Goal: Contribute content

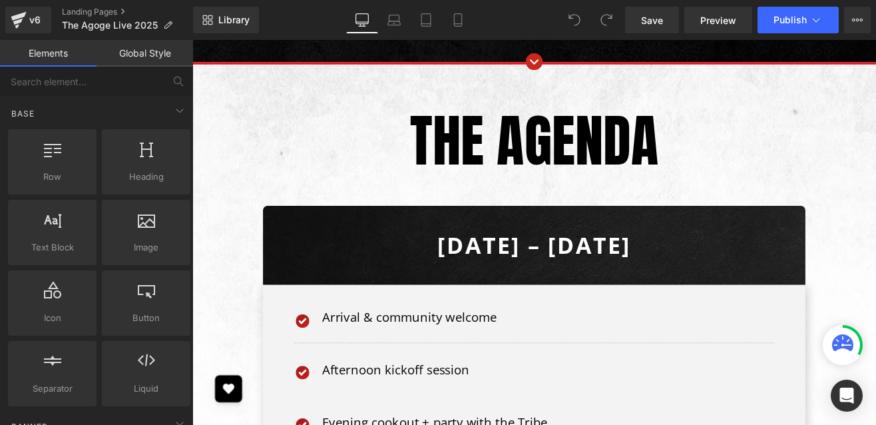
scroll to position [5709, 0]
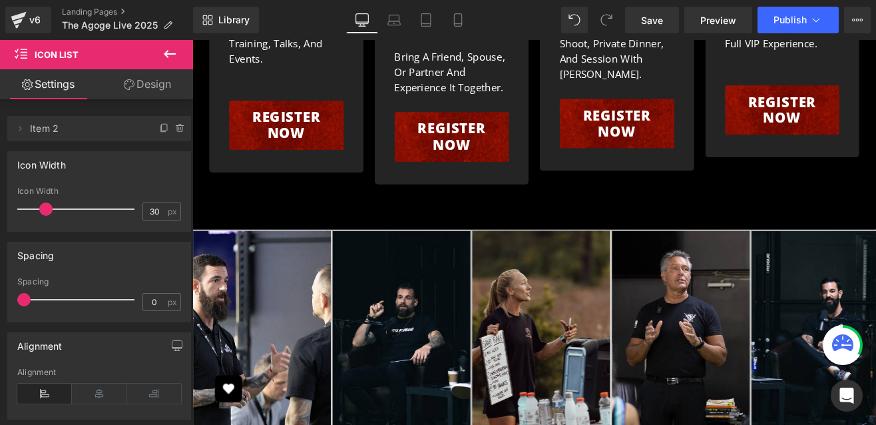
scroll to position [8037, 0]
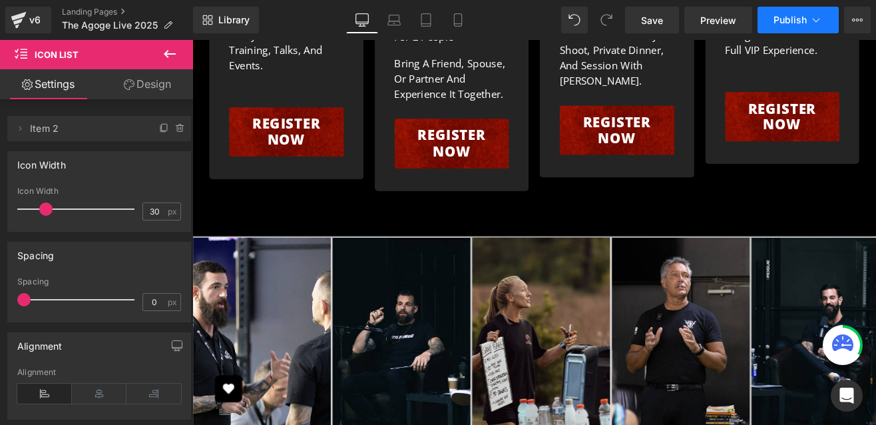
click at [774, 21] on span "Publish" at bounding box center [790, 20] width 33 height 11
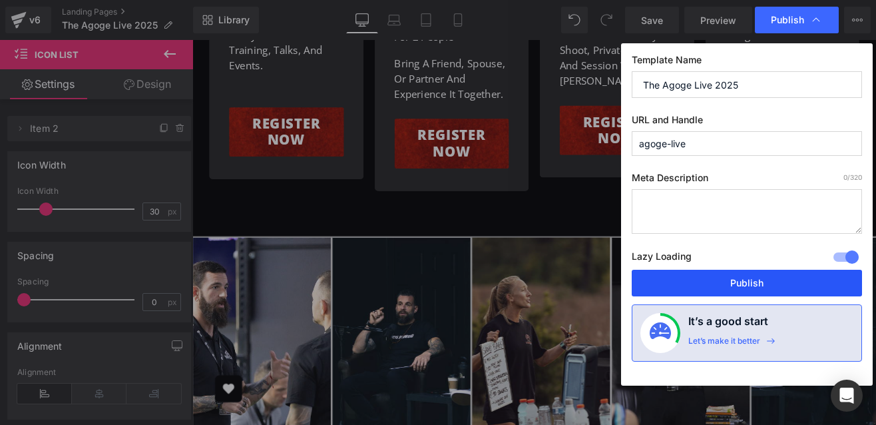
click at [738, 280] on button "Publish" at bounding box center [747, 283] width 230 height 27
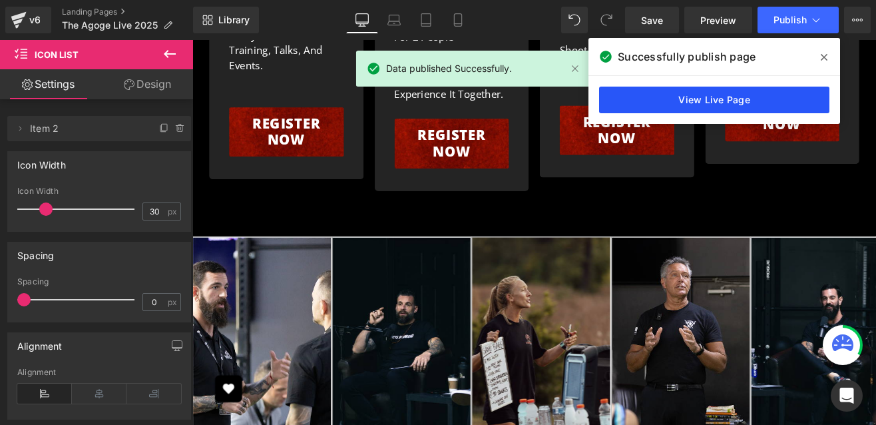
click at [694, 93] on link "View Live Page" at bounding box center [714, 100] width 230 height 27
